Goal: Information Seeking & Learning: Learn about a topic

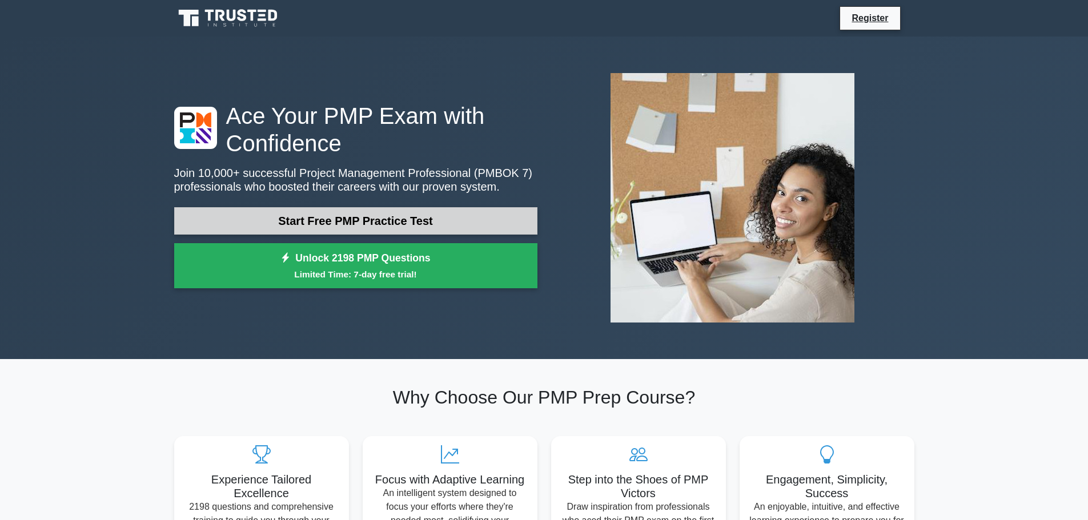
click at [489, 222] on link "Start Free PMP Practice Test" at bounding box center [355, 220] width 363 height 27
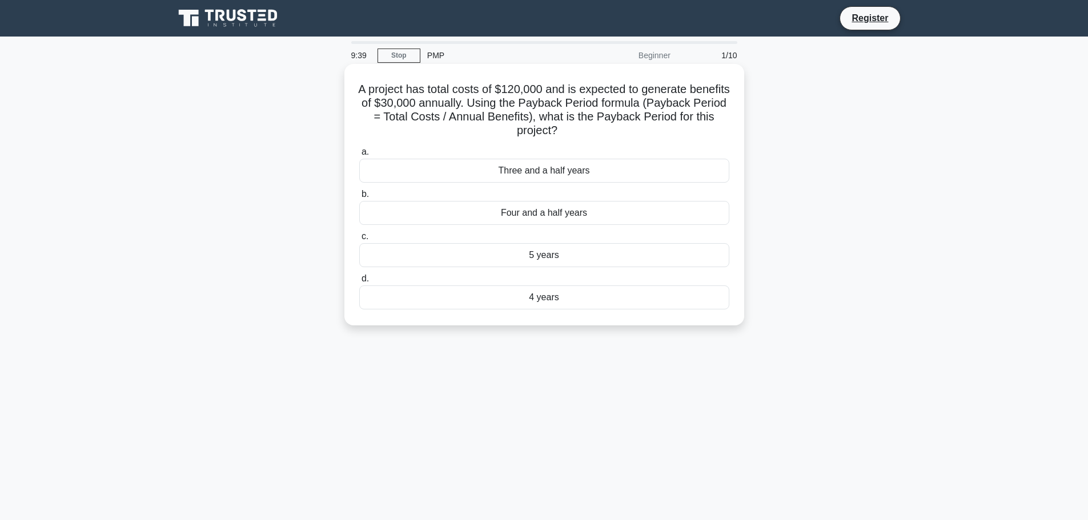
click at [577, 298] on div "4 years" at bounding box center [544, 298] width 370 height 24
click at [359, 283] on input "d. 4 years" at bounding box center [359, 278] width 0 height 7
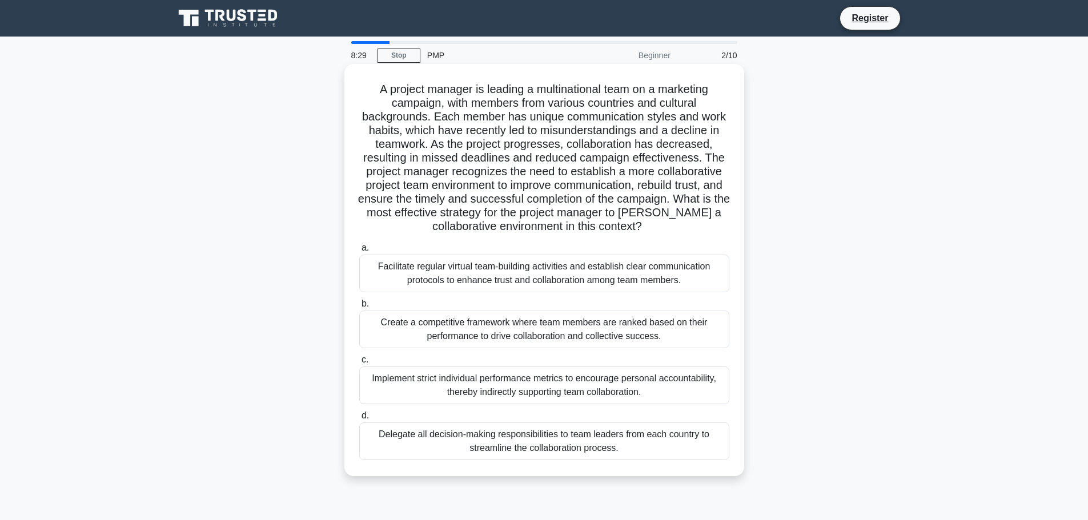
click at [662, 454] on div "Delegate all decision-making responsibilities to team leaders from each country…" at bounding box center [544, 442] width 370 height 38
click at [359, 420] on input "d. Delegate all decision-making responsibilities to team leaders from each coun…" at bounding box center [359, 415] width 0 height 7
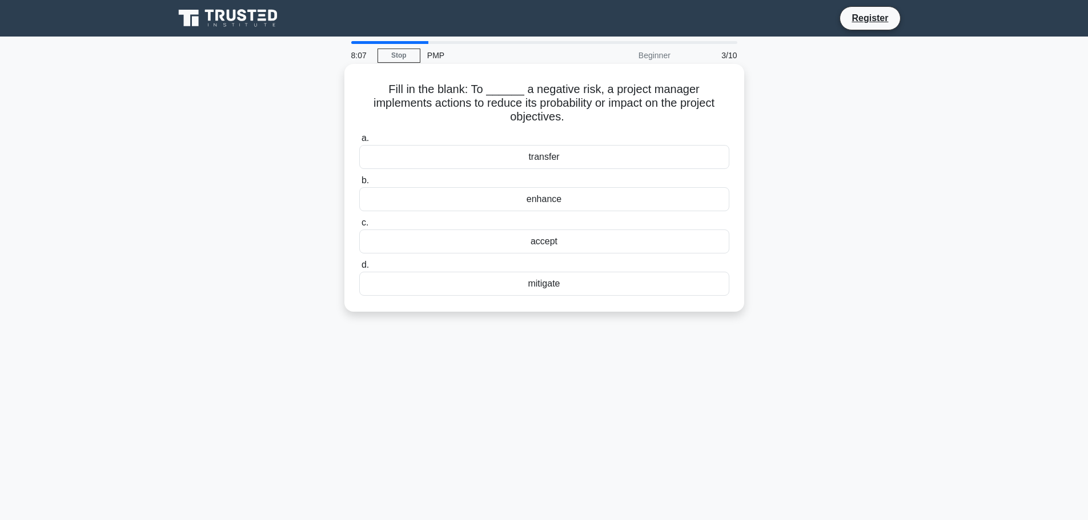
click at [560, 272] on div "mitigate" at bounding box center [544, 284] width 370 height 24
click at [359, 269] on input "d. [GEOGRAPHIC_DATA]" at bounding box center [359, 265] width 0 height 7
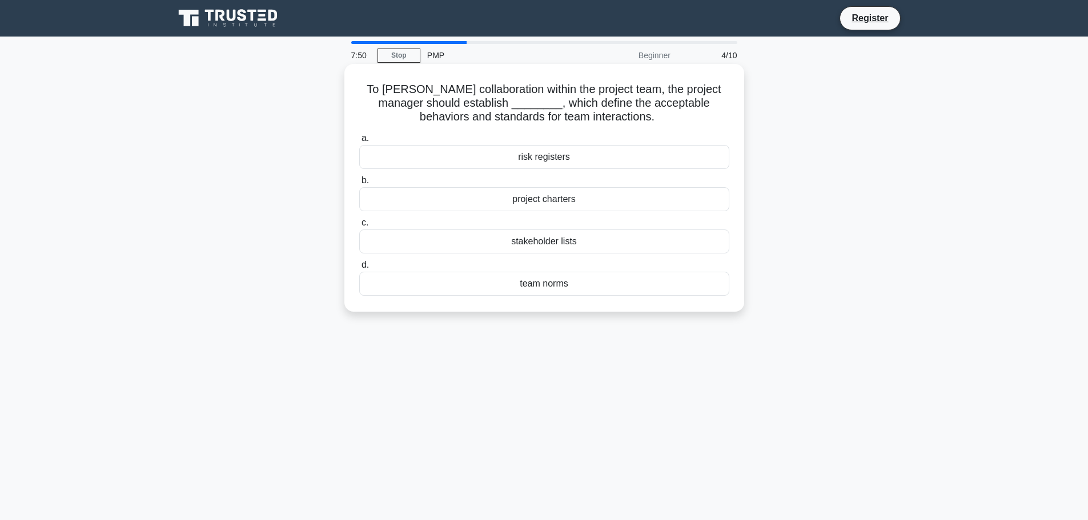
click at [545, 200] on div "project charters" at bounding box center [544, 199] width 370 height 24
click at [359, 185] on input "b. project charters" at bounding box center [359, 180] width 0 height 7
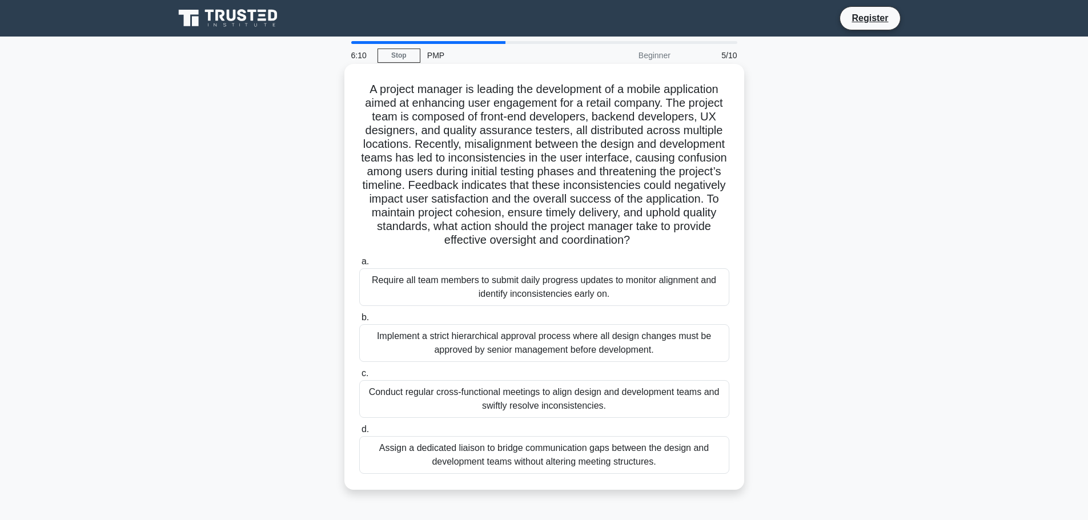
click at [664, 347] on div "Implement a strict hierarchical approval process where all design changes must …" at bounding box center [544, 343] width 370 height 38
click at [359, 322] on input "b. Implement a strict hierarchical approval process where all design changes mu…" at bounding box center [359, 317] width 0 height 7
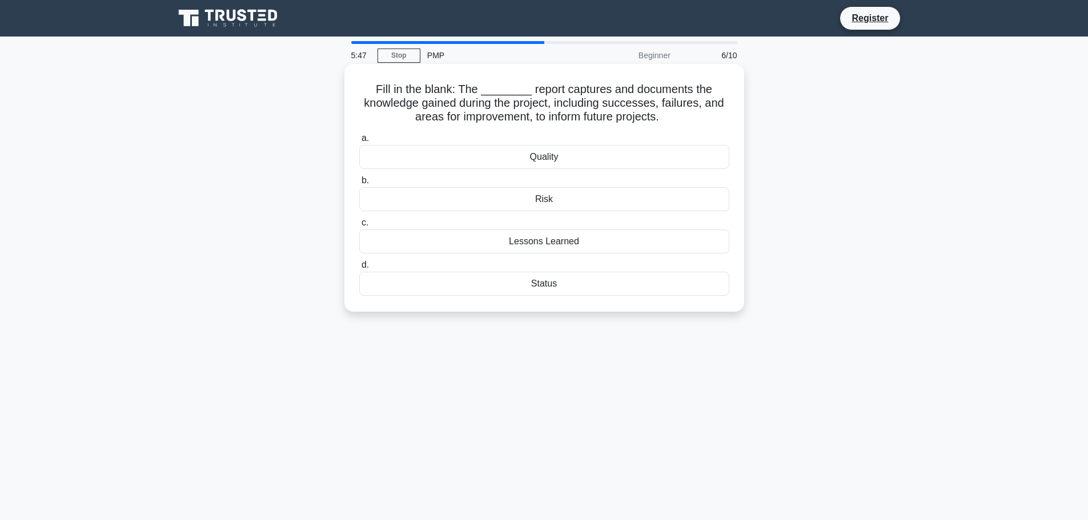
click at [576, 243] on div "Lessons Learned" at bounding box center [544, 242] width 370 height 24
click at [359, 227] on input "c. Lessons Learned" at bounding box center [359, 222] width 0 height 7
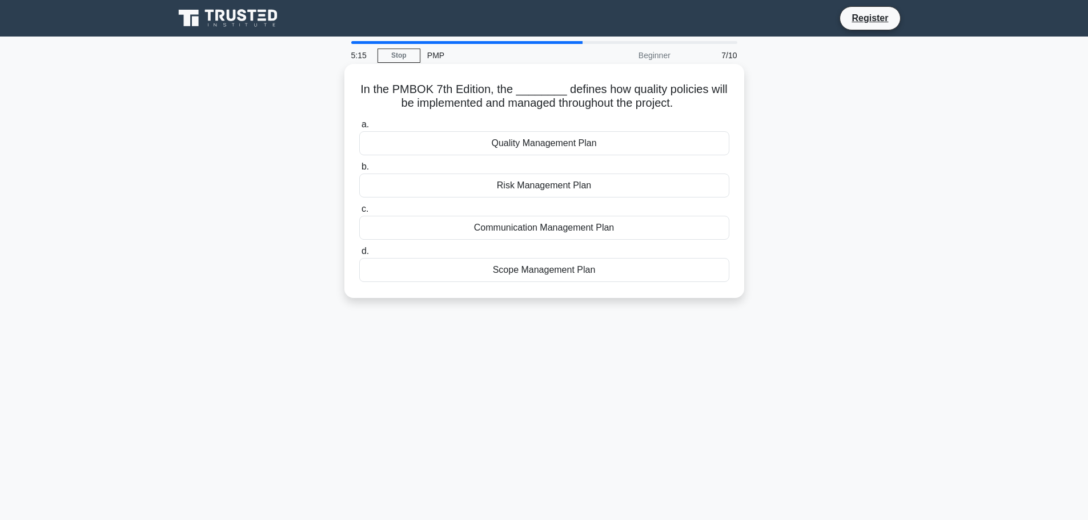
click at [595, 144] on div "Quality Management Plan" at bounding box center [544, 143] width 370 height 24
click at [359, 129] on input "a. Quality Management Plan" at bounding box center [359, 124] width 0 height 7
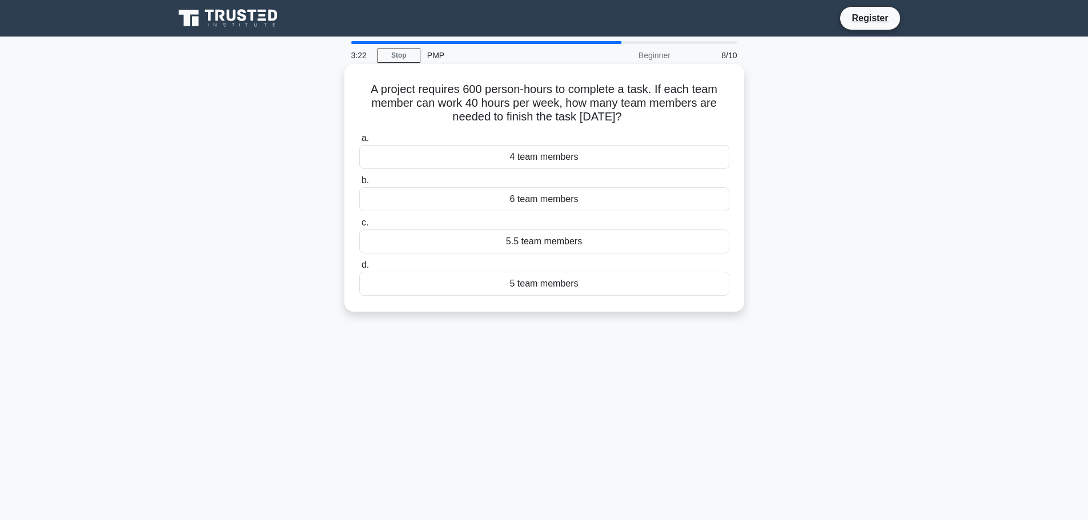
click at [567, 281] on div "5 team members" at bounding box center [544, 284] width 370 height 24
click at [359, 269] on input "d. 5 team members" at bounding box center [359, 265] width 0 height 7
click at [600, 290] on div "Information flow mapping" at bounding box center [544, 284] width 370 height 24
click at [359, 269] on input "d. Information flow mapping" at bounding box center [359, 265] width 0 height 7
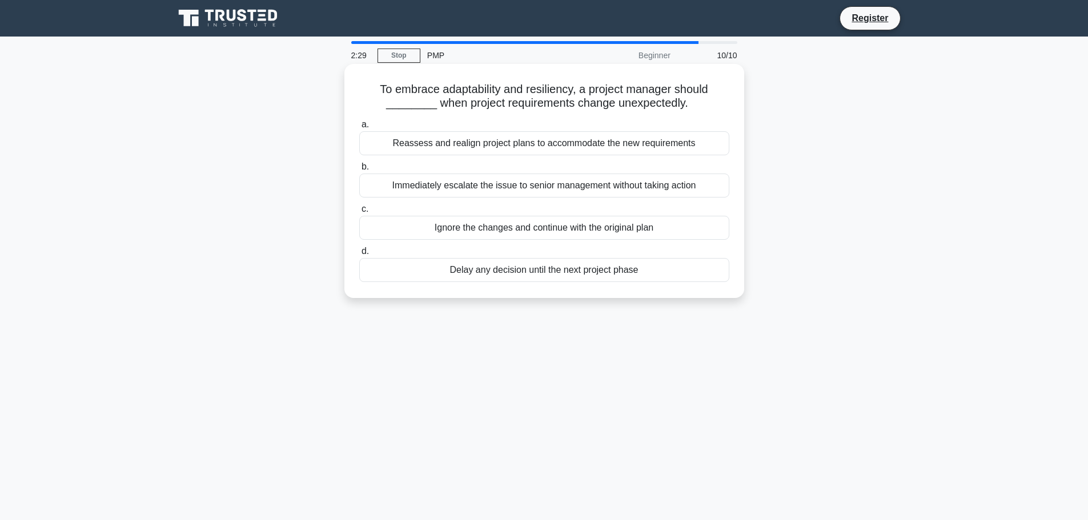
click at [488, 147] on div "Reassess and realign project plans to accommodate the new requirements" at bounding box center [544, 143] width 370 height 24
click at [359, 129] on input "a. Reassess and realign project plans to accommodate the new requirements" at bounding box center [359, 124] width 0 height 7
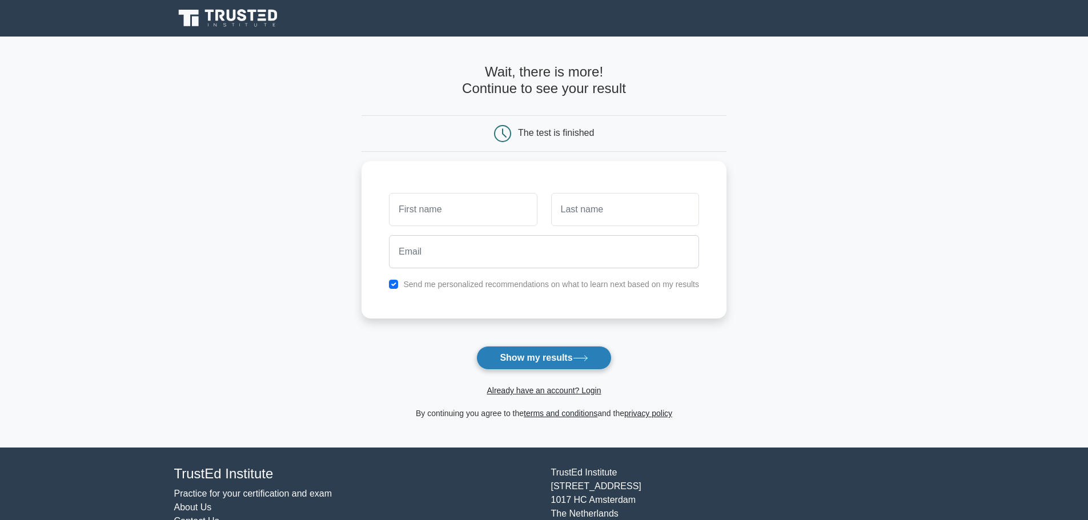
click at [567, 354] on button "Show my results" at bounding box center [543, 358] width 135 height 24
